Goal: Task Accomplishment & Management: Use online tool/utility

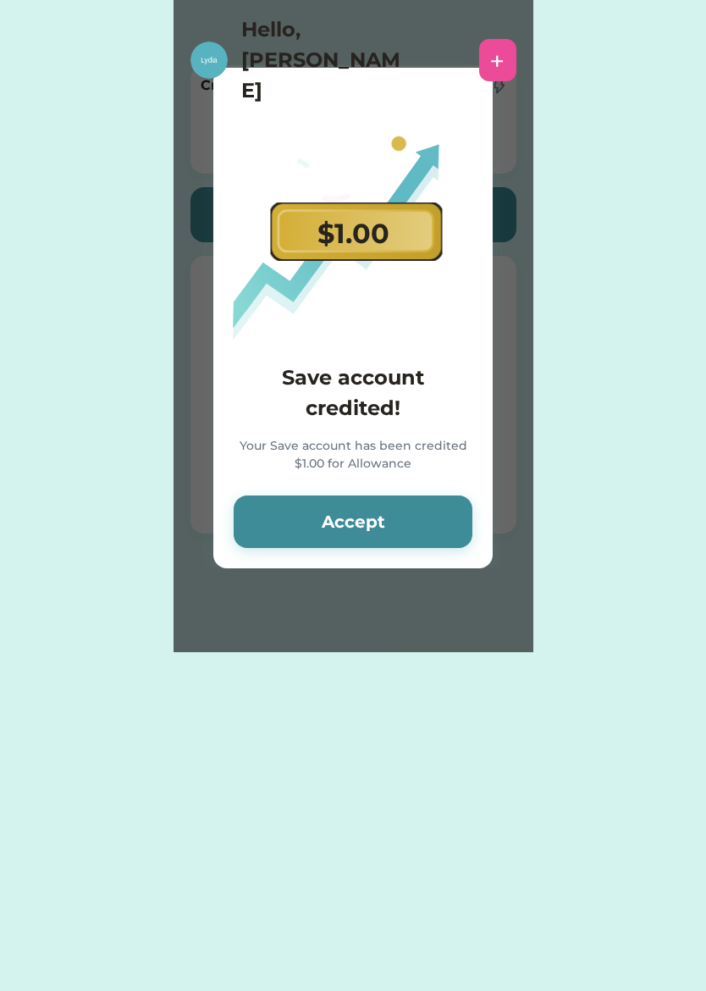
click at [336, 519] on button "Accept" at bounding box center [353, 522] width 239 height 53
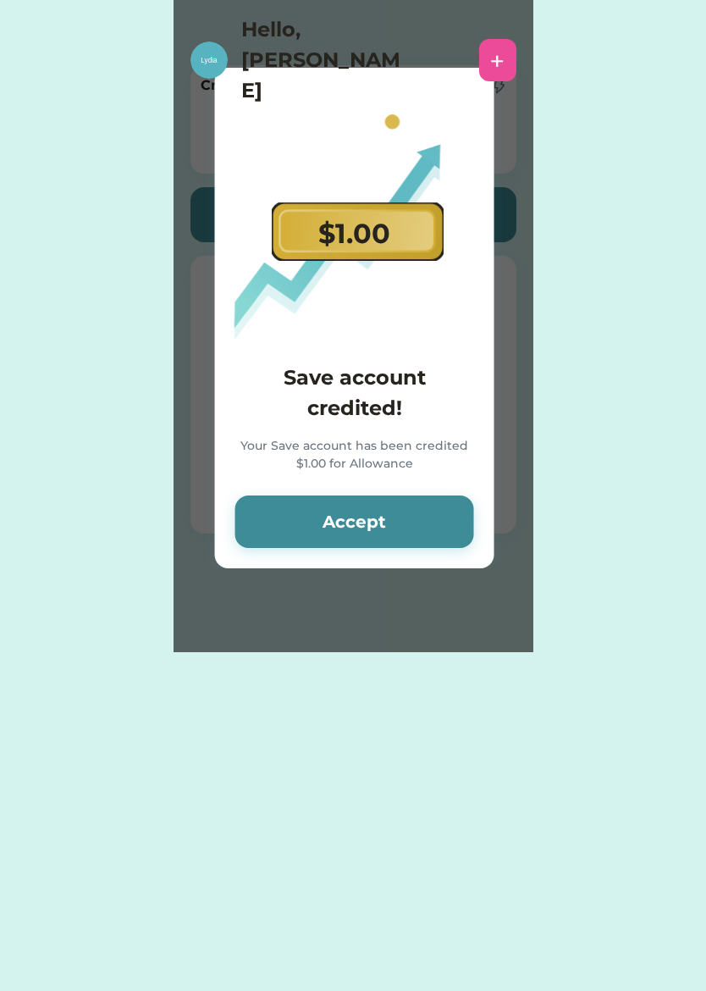
click at [330, 527] on button "Accept" at bounding box center [354, 522] width 239 height 53
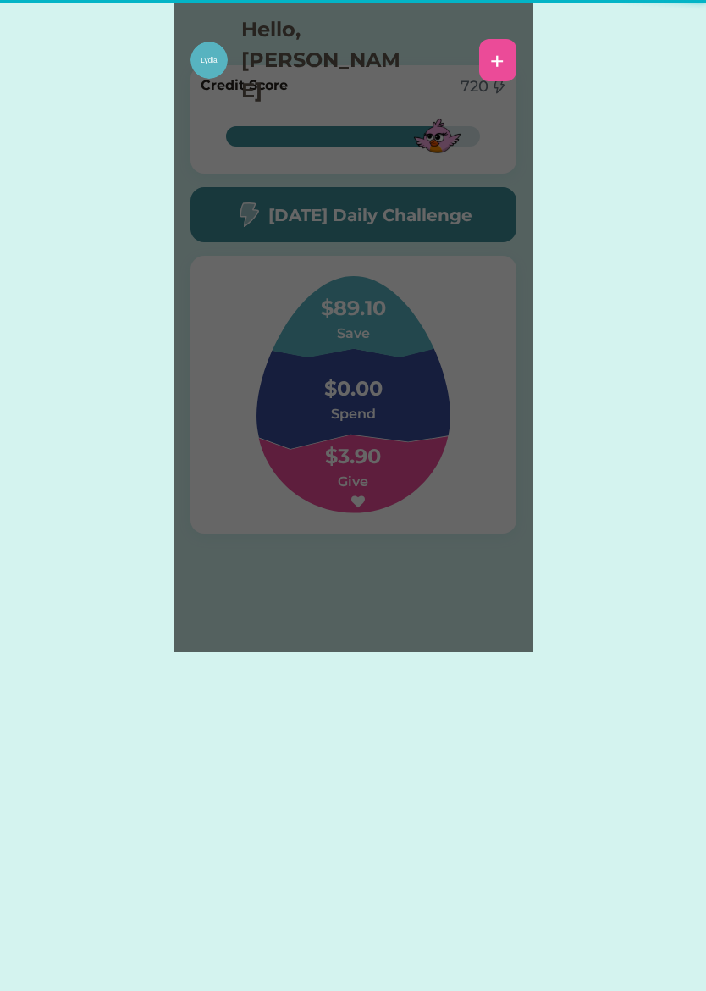
click at [336, 519] on div "$89.10 Save $0.00 Spend $3.90 Give" at bounding box center [354, 395] width 326 height 278
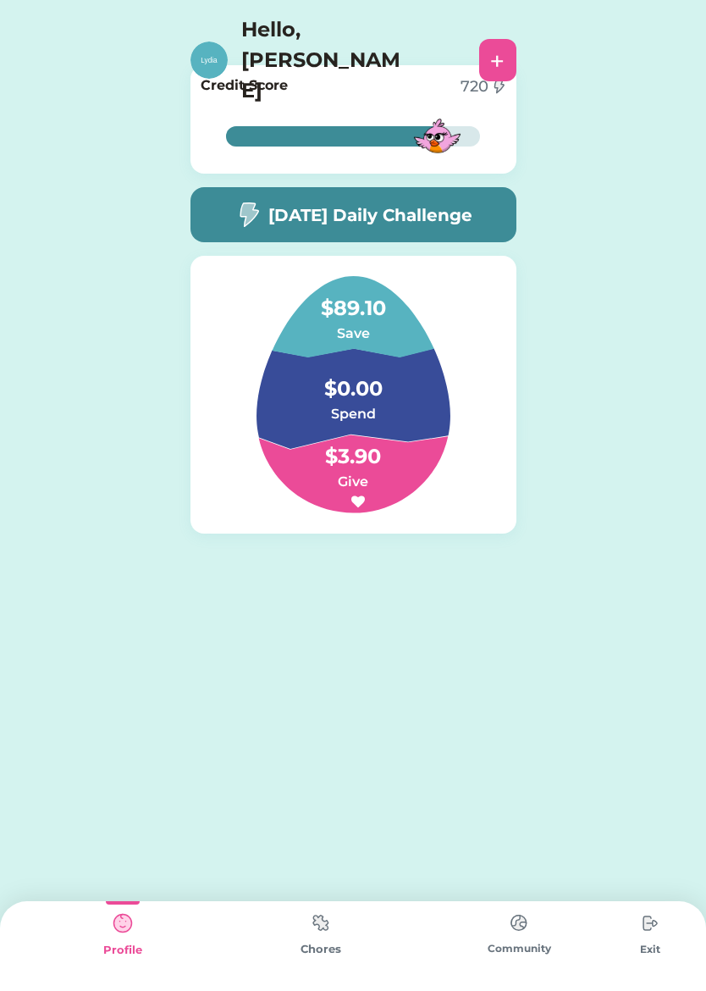
click at [441, 189] on div "[DATE] Daily Challenge" at bounding box center [354, 214] width 326 height 55
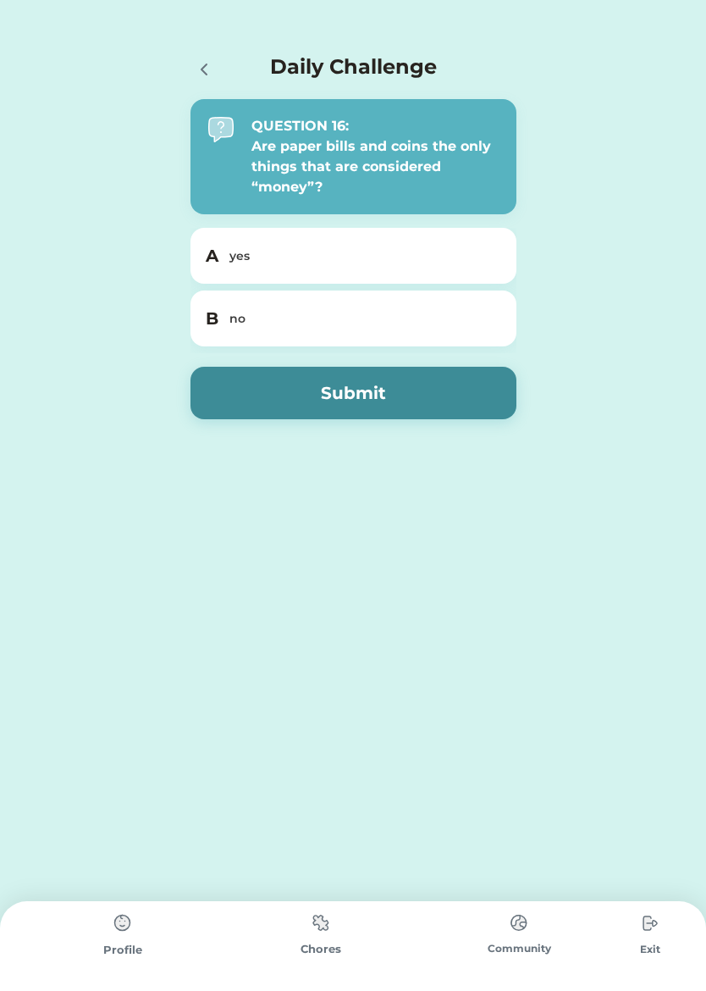
click at [493, 318] on div "no" at bounding box center [364, 319] width 269 height 18
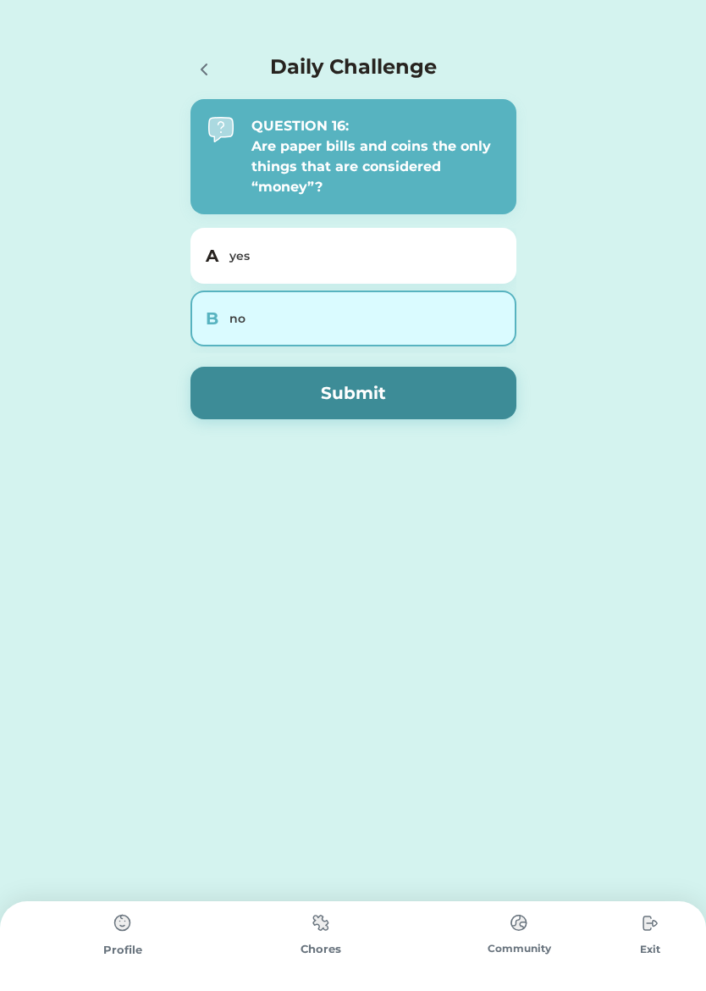
click at [464, 390] on button "Submit" at bounding box center [354, 393] width 326 height 53
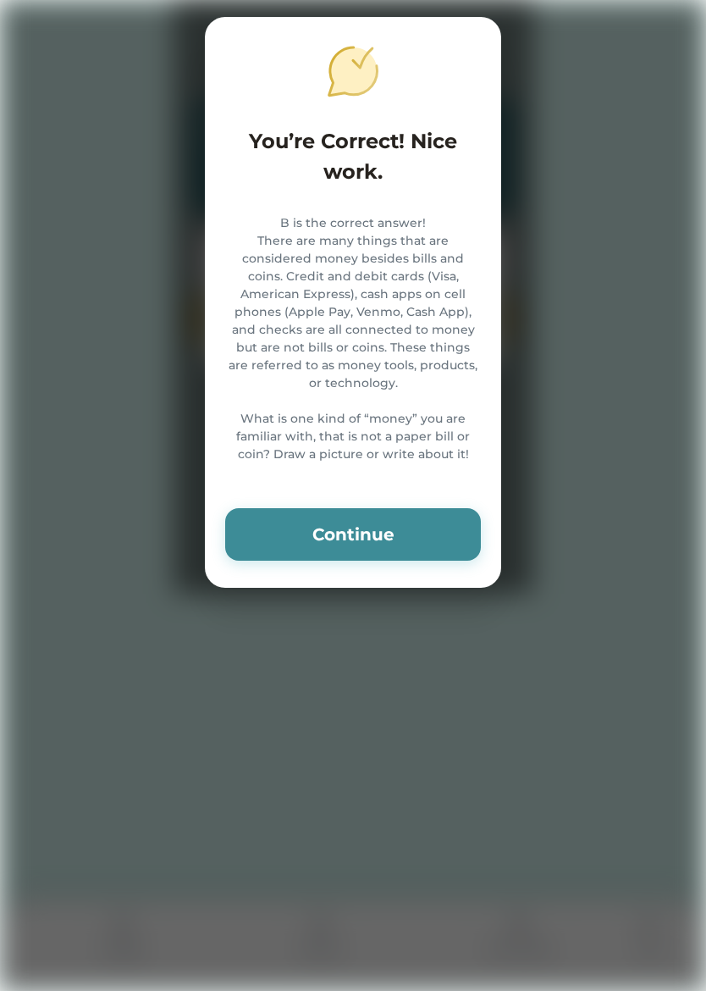
click at [407, 550] on button "Continue" at bounding box center [353, 534] width 256 height 53
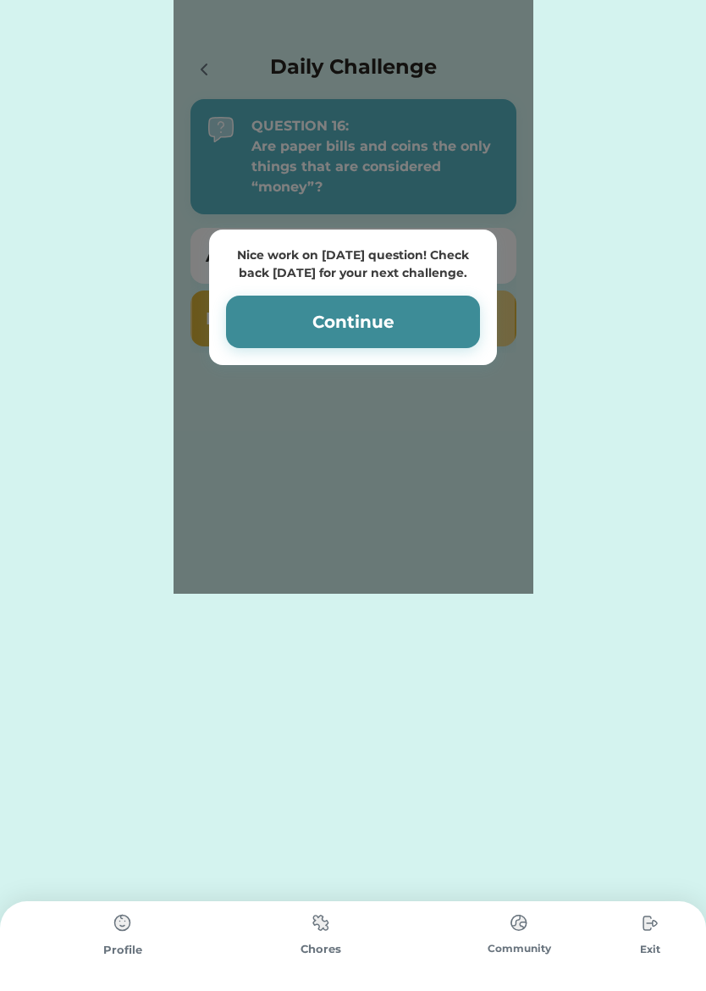
click at [424, 303] on button "Continue" at bounding box center [353, 322] width 254 height 53
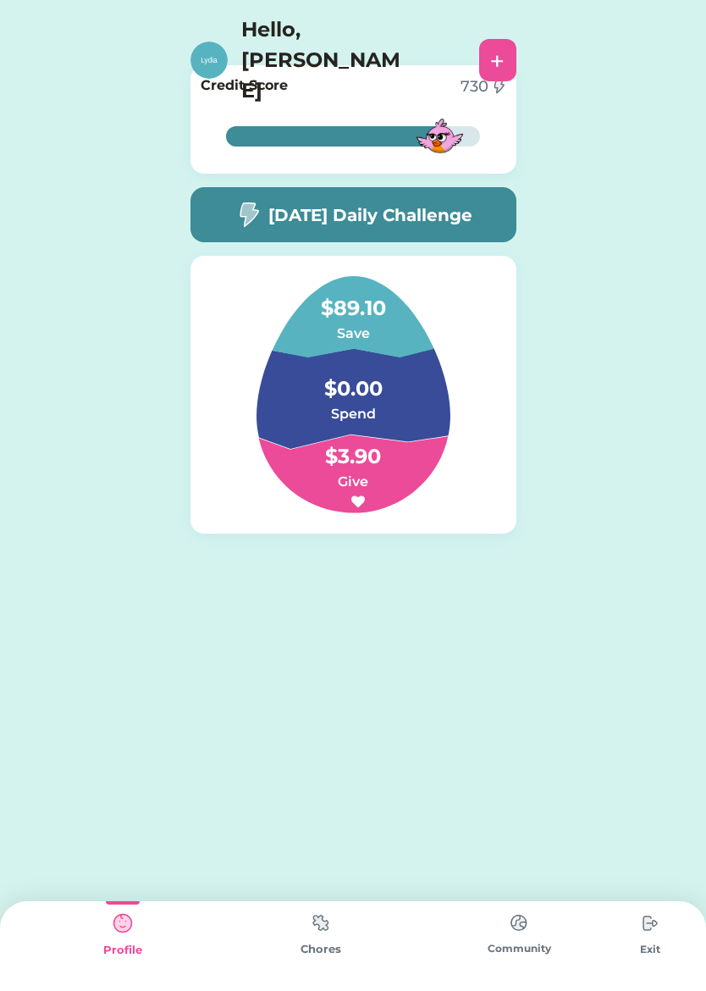
click at [306, 938] on img at bounding box center [321, 922] width 34 height 33
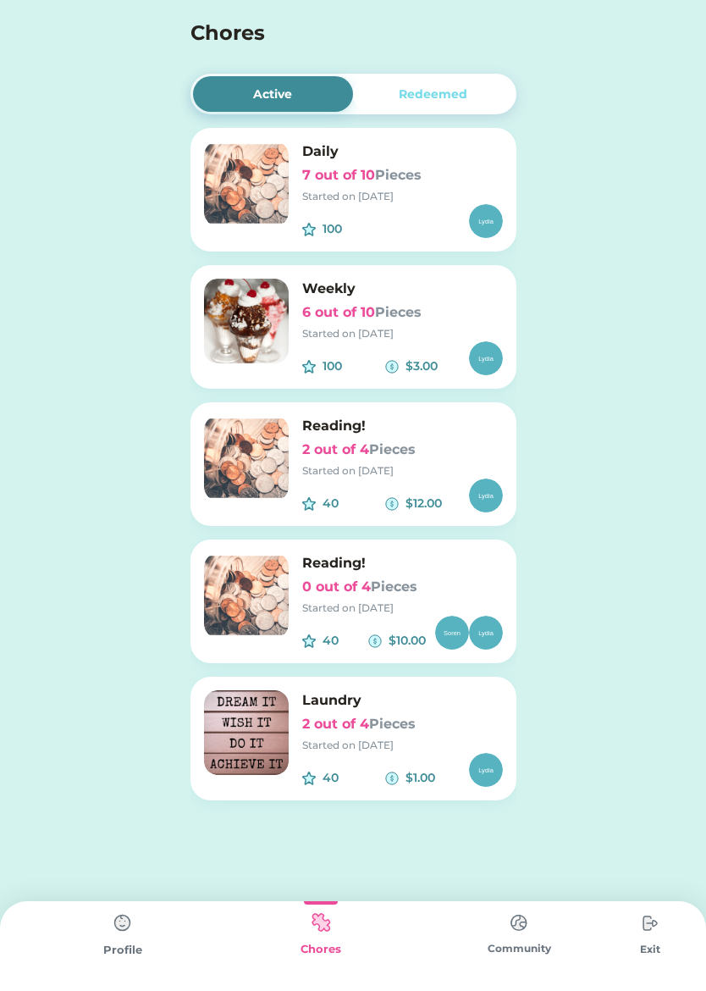
click at [374, 588] on font "Pieces" at bounding box center [394, 587] width 47 height 16
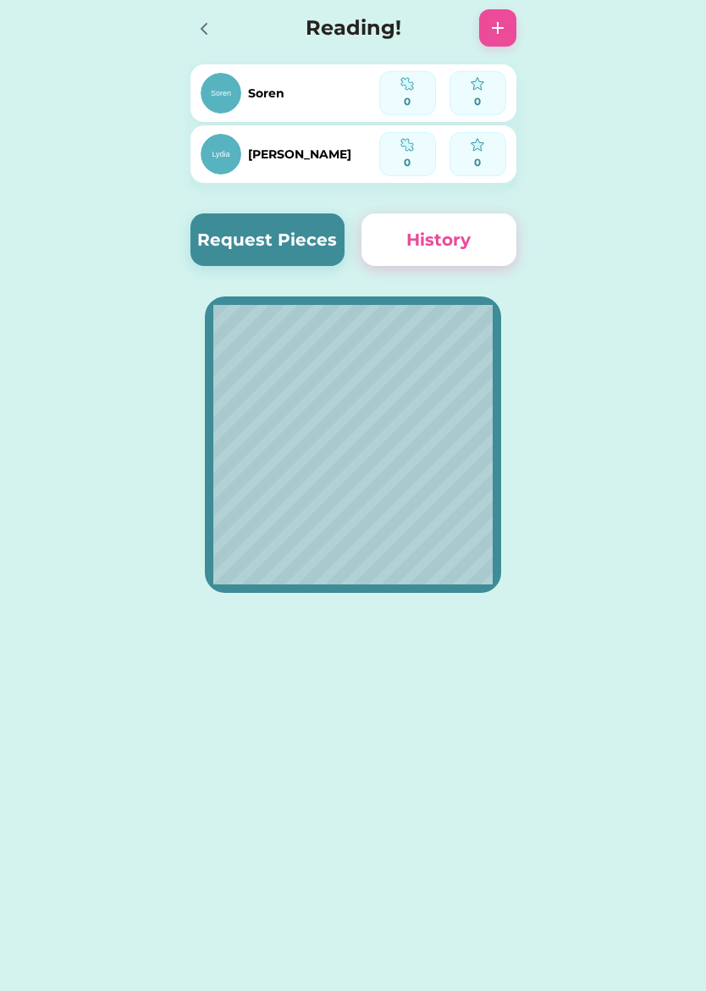
click at [350, 132] on div "[PERSON_NAME]" at bounding box center [290, 154] width 179 height 44
click at [309, 250] on button "Request Pieces" at bounding box center [268, 239] width 155 height 53
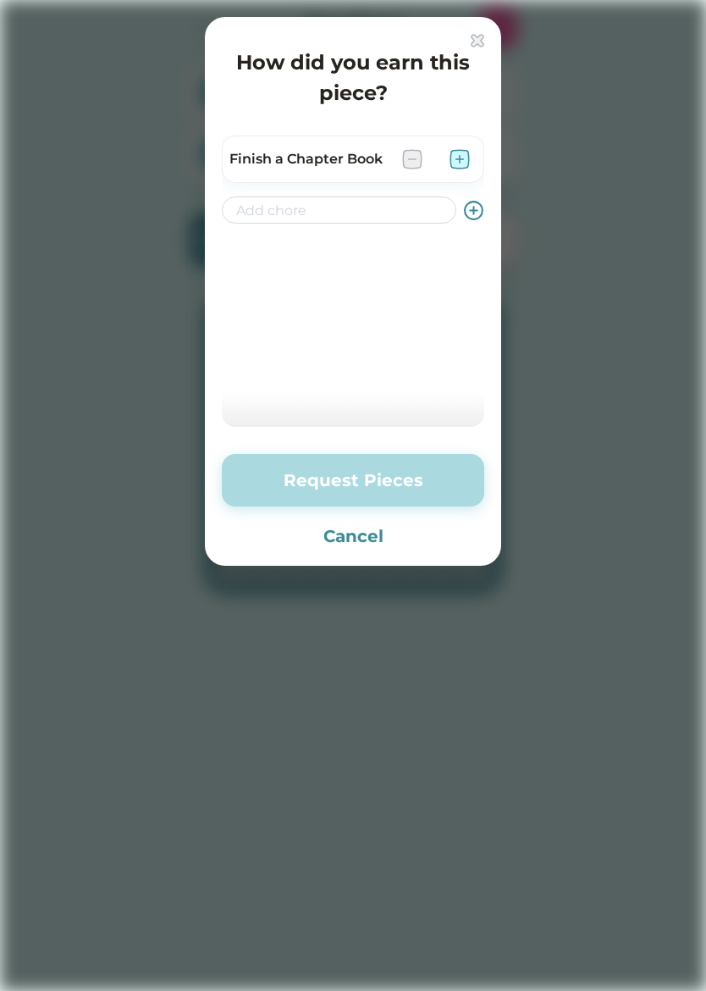
click at [460, 163] on img at bounding box center [460, 159] width 20 height 20
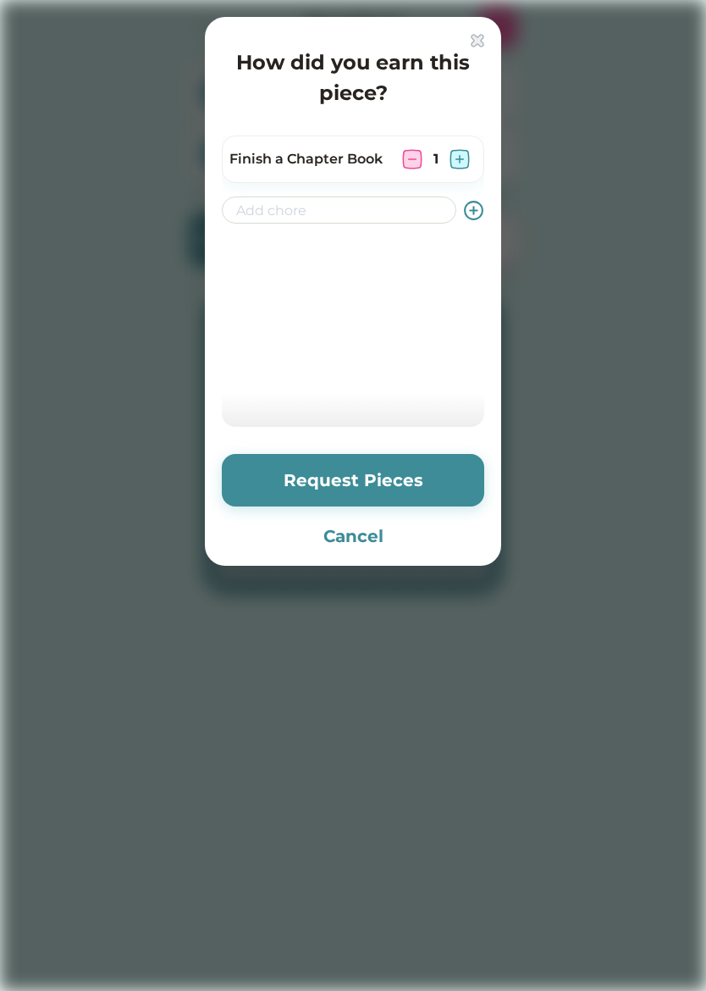
click at [439, 467] on button "Request Pieces" at bounding box center [353, 480] width 263 height 53
